Goal: Answer question/provide support: Share knowledge or assist other users

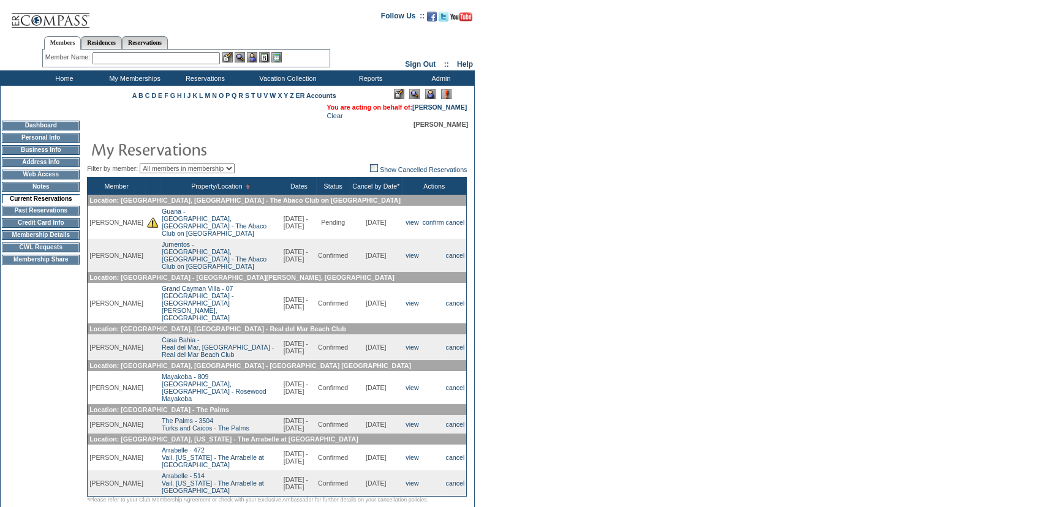
click at [45, 129] on td "Dashboard" at bounding box center [41, 126] width 78 height 10
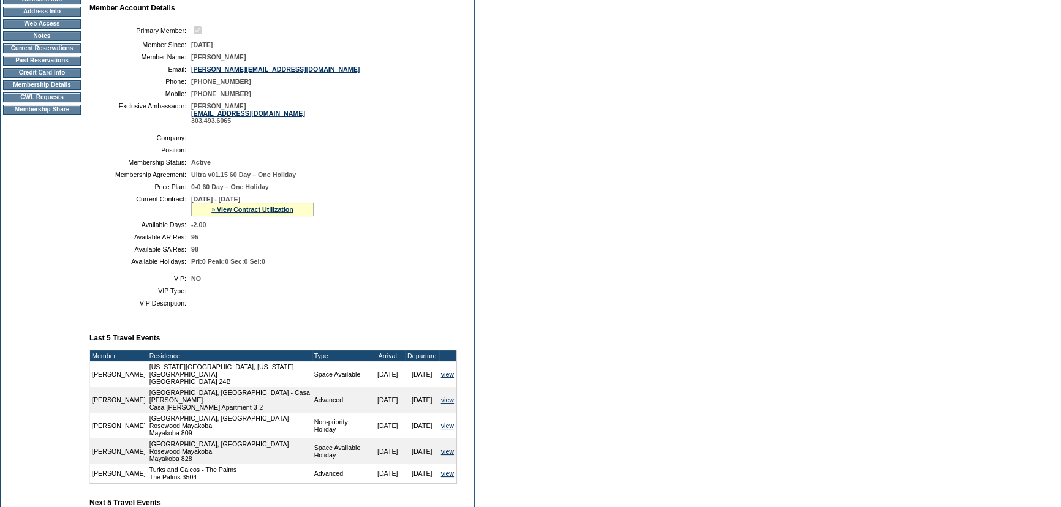
scroll to position [147, 0]
click at [37, 51] on td "Current Reservations" at bounding box center [42, 49] width 78 height 10
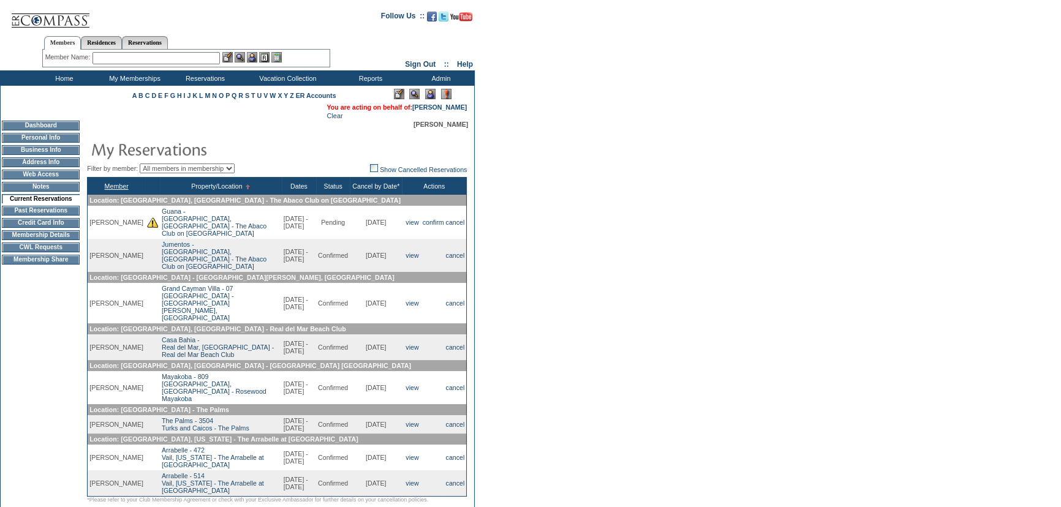
click at [105, 186] on link "Member" at bounding box center [117, 186] width 24 height 7
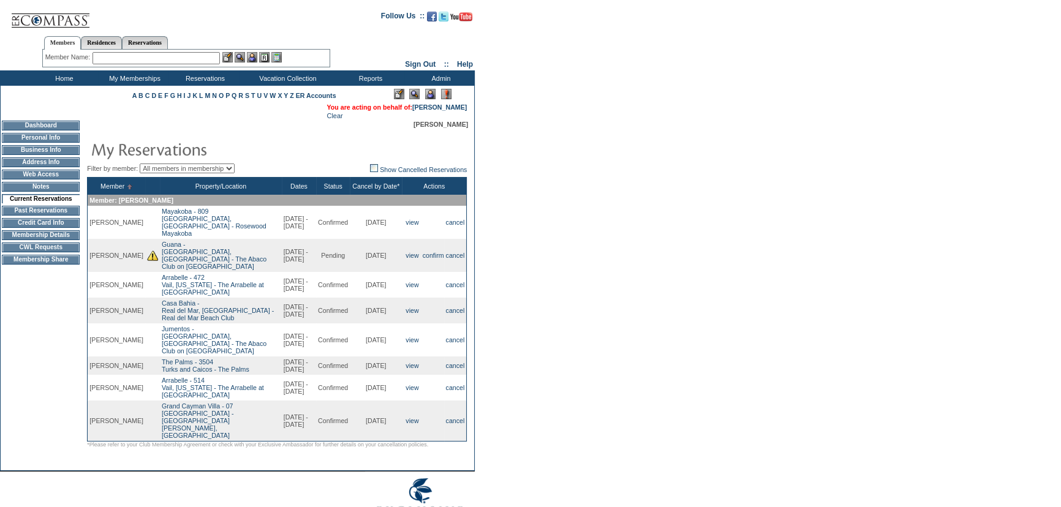
click at [196, 61] on input "text" at bounding box center [156, 58] width 127 height 12
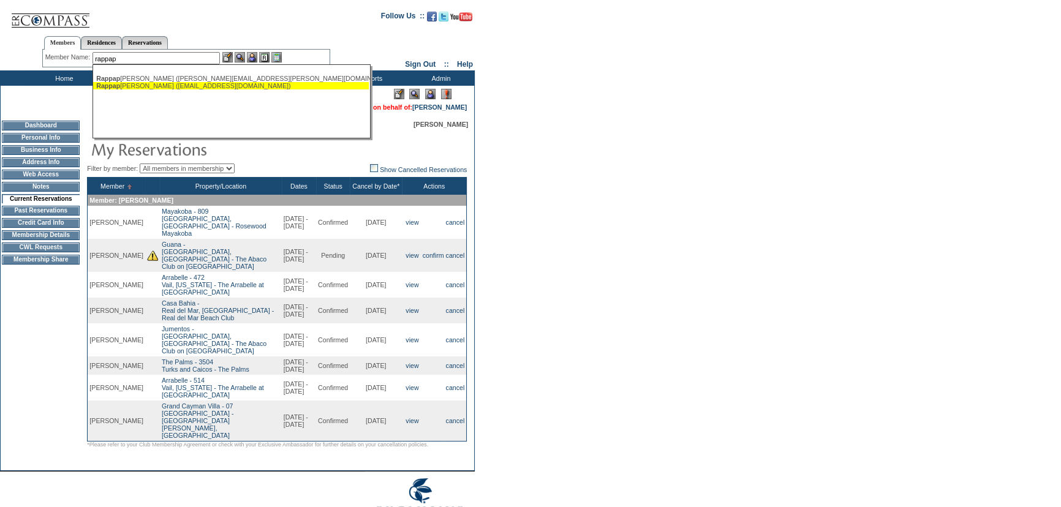
click at [186, 88] on div "Rappap ort, Susan (susanrappaport1@gmail.com)" at bounding box center [231, 85] width 270 height 7
type input "Rappaport, Susan (susanrappaport1@gmail.com)"
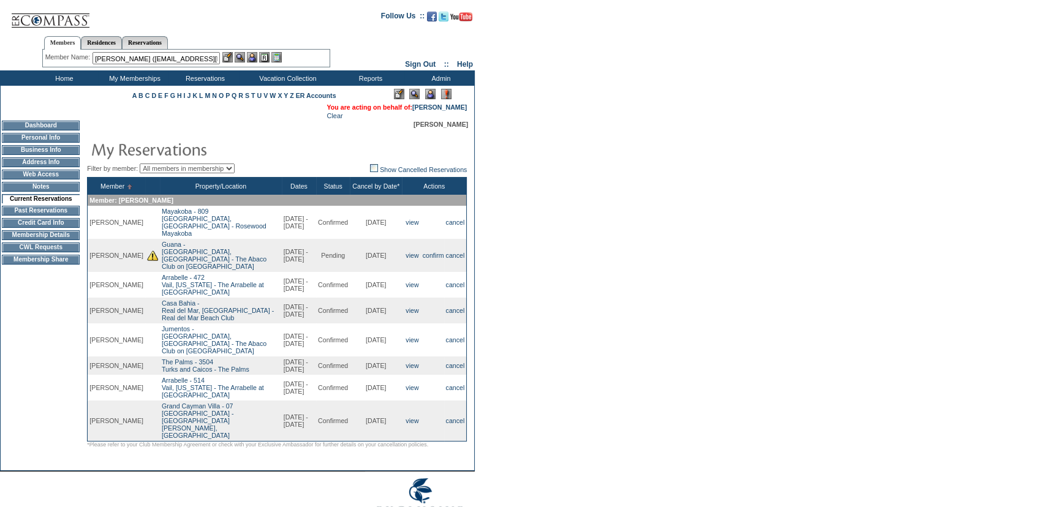
click at [256, 58] on img at bounding box center [252, 57] width 10 height 10
click at [243, 57] on img at bounding box center [240, 57] width 10 height 10
